Goal: Task Accomplishment & Management: Manage account settings

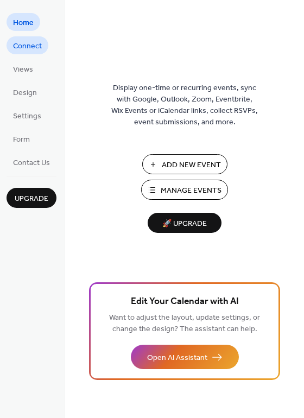
click at [29, 44] on span "Connect" at bounding box center [27, 46] width 29 height 11
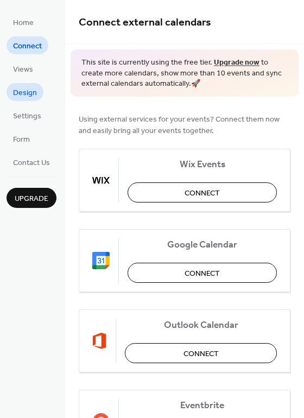
click at [26, 93] on span "Design" at bounding box center [25, 92] width 24 height 11
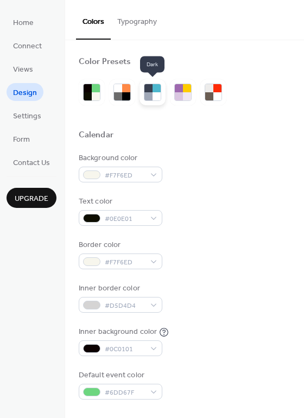
click at [156, 93] on div at bounding box center [156, 96] width 8 height 8
click at [160, 96] on div at bounding box center [156, 96] width 8 height 8
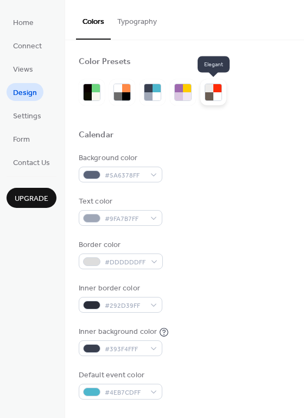
click at [214, 97] on div at bounding box center [217, 96] width 8 height 8
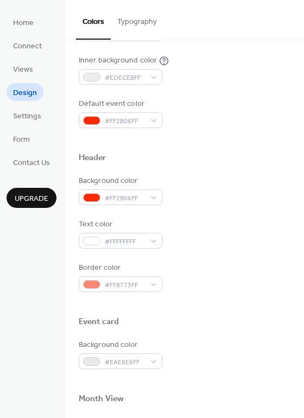
scroll to position [465, 0]
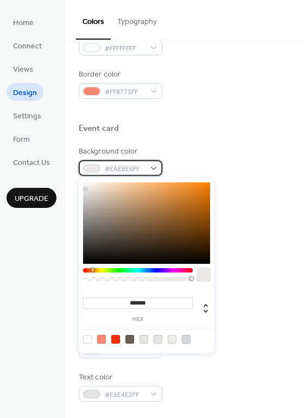
click at [154, 170] on div "#EAE8E6FF" at bounding box center [121, 168] width 84 height 16
type input "*******"
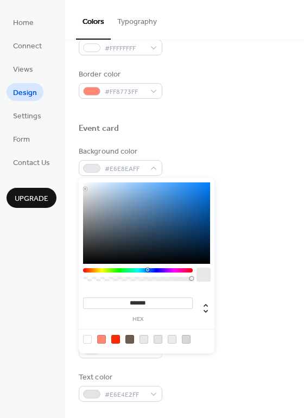
click at [145, 270] on div at bounding box center [138, 270] width 110 height 4
click at [184, 158] on div "Background color #E6E8EAFF" at bounding box center [185, 161] width 212 height 30
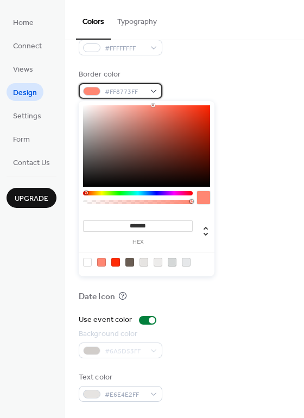
click at [153, 92] on div "#FF8773FF" at bounding box center [121, 91] width 84 height 16
type input "*******"
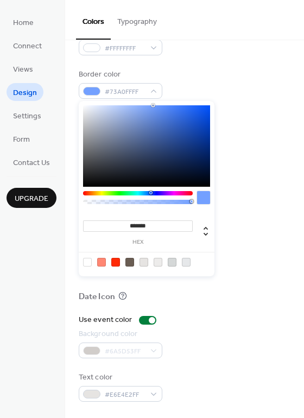
click at [150, 194] on div at bounding box center [138, 193] width 110 height 4
click at [252, 171] on div "Background color #E6E8EAFF" at bounding box center [185, 161] width 212 height 30
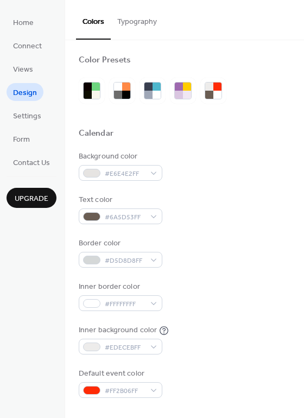
scroll to position [0, 0]
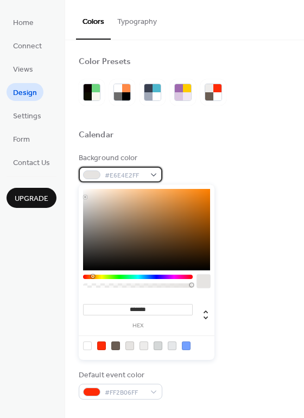
click at [155, 176] on div "#E6E4E2FF" at bounding box center [121, 175] width 84 height 16
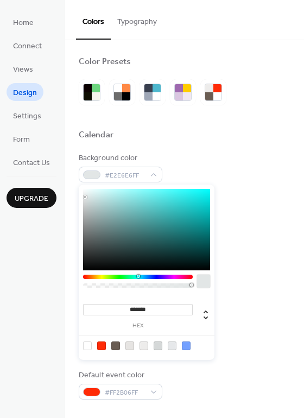
click at [136, 277] on div at bounding box center [138, 277] width 110 height 4
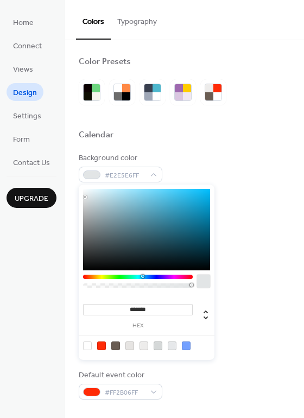
click at [142, 277] on div at bounding box center [142, 276] width 3 height 3
click at [154, 192] on div at bounding box center [146, 229] width 127 height 81
click at [145, 191] on div at bounding box center [146, 229] width 127 height 81
click at [135, 193] on div at bounding box center [146, 229] width 127 height 81
click at [120, 193] on div at bounding box center [146, 229] width 127 height 81
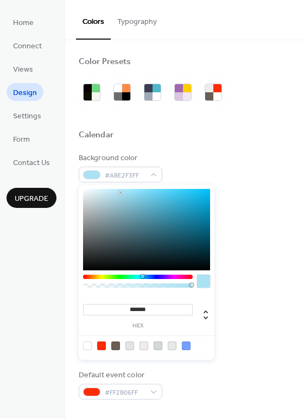
type input "*******"
click at [114, 192] on div at bounding box center [146, 229] width 127 height 81
click at [254, 204] on div "Text color #6A5D53FF" at bounding box center [185, 211] width 212 height 30
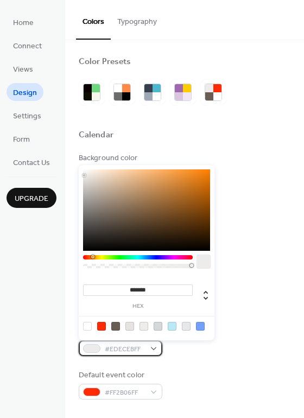
click at [160, 348] on div "#EDECEBFF" at bounding box center [121, 348] width 84 height 16
click at [84, 327] on div at bounding box center [87, 326] width 9 height 9
type input "*******"
click at [236, 202] on div "Text color #6A5D53FF" at bounding box center [185, 211] width 212 height 30
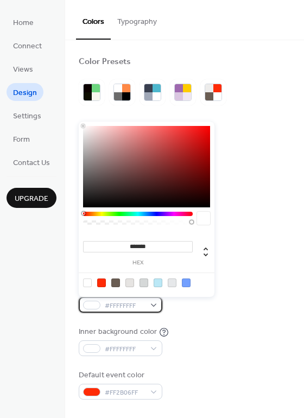
click at [152, 305] on div "#FFFFFFFF" at bounding box center [121, 305] width 84 height 16
click at [187, 284] on div at bounding box center [186, 282] width 9 height 9
type input "*******"
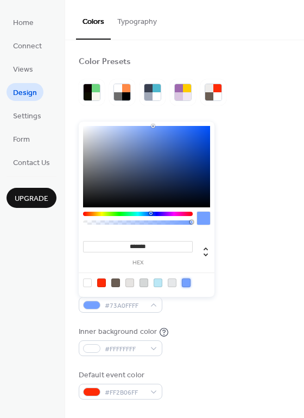
click at [233, 316] on div "Background color #BBE8F6FF Text color #6A5D53FF Border color #D5D8D8FF Inner bo…" at bounding box center [185, 275] width 212 height 247
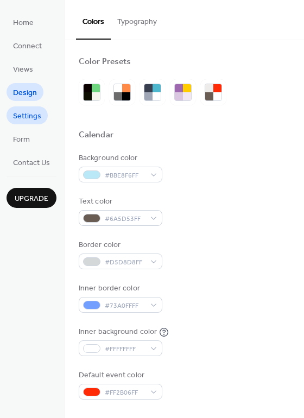
click at [31, 115] on span "Settings" at bounding box center [27, 116] width 28 height 11
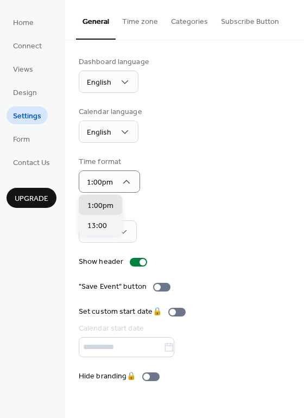
click at [154, 182] on div "Time format 1:00pm" at bounding box center [185, 174] width 212 height 36
click at [166, 284] on div at bounding box center [161, 287] width 17 height 9
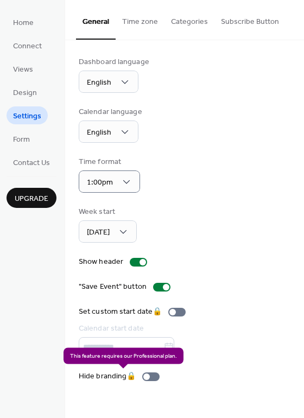
click at [156, 376] on div "Hide branding 🔒" at bounding box center [121, 376] width 85 height 11
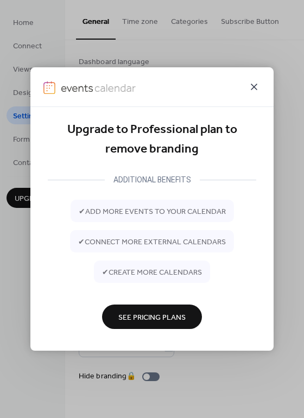
click at [252, 88] on icon at bounding box center [254, 87] width 7 height 7
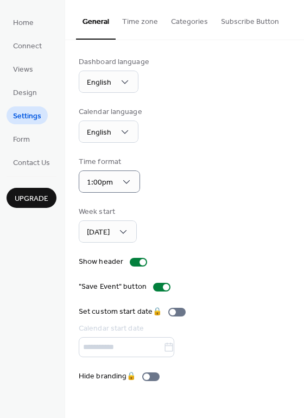
click at [201, 231] on div "Week start [DATE]" at bounding box center [185, 224] width 212 height 36
click at [193, 22] on button "Categories" at bounding box center [189, 19] width 50 height 39
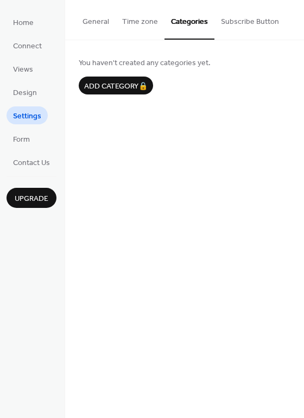
click at [238, 23] on button "Subscribe Button" at bounding box center [249, 19] width 71 height 39
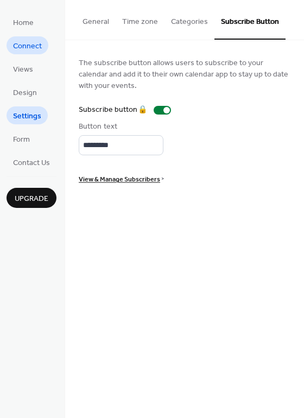
click at [35, 43] on span "Connect" at bounding box center [27, 46] width 29 height 11
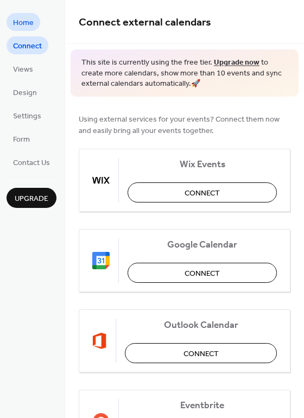
click at [27, 22] on span "Home" at bounding box center [23, 22] width 21 height 11
